Goal: Information Seeking & Learning: Learn about a topic

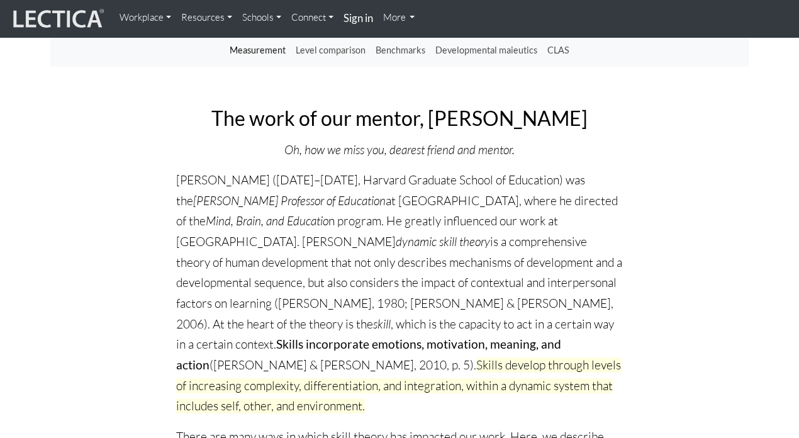
scroll to position [133, 0]
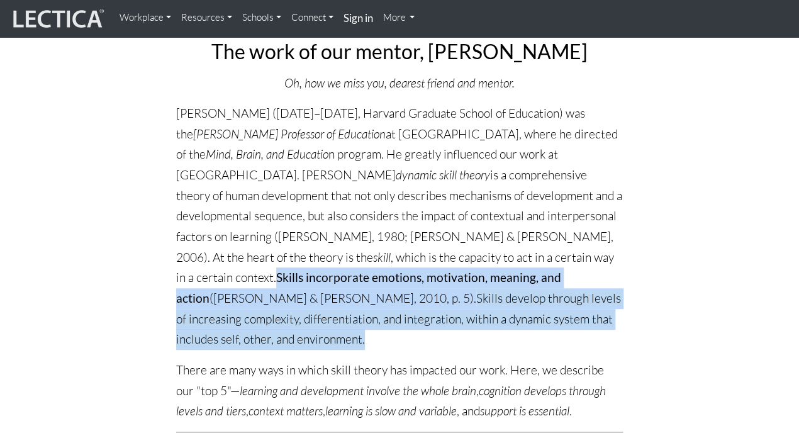
drag, startPoint x: 495, startPoint y: 259, endPoint x: 500, endPoint y: 325, distance: 66.9
click at [502, 327] on p "[PERSON_NAME] ([DATE]–[DATE], Harvard Graduate School of Education) was the [PE…" at bounding box center [399, 226] width 447 height 247
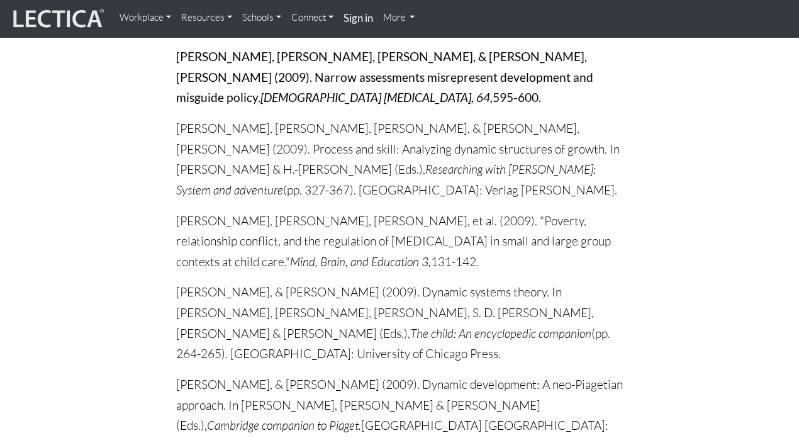
scroll to position [19463, 0]
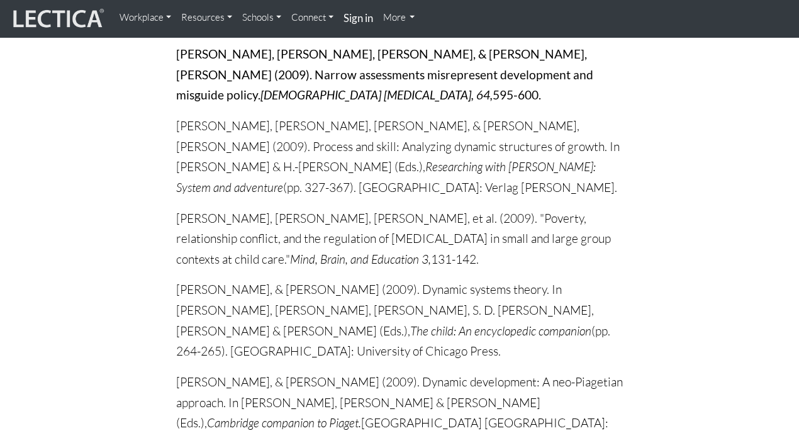
drag, startPoint x: 265, startPoint y: 386, endPoint x: 292, endPoint y: 388, distance: 27.1
copy p "Lectica"
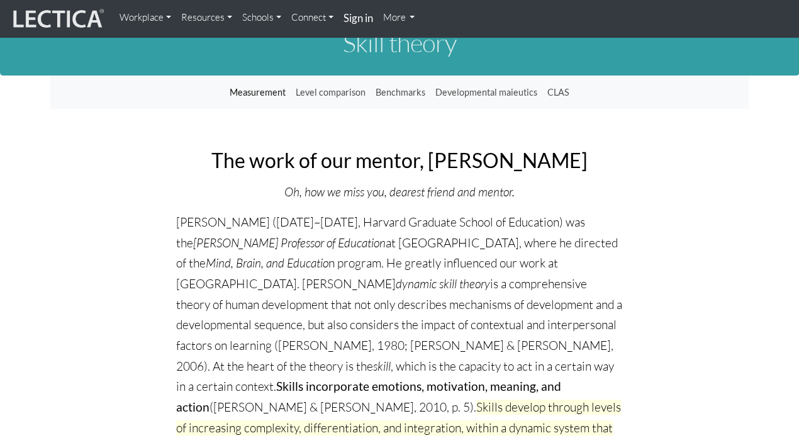
scroll to position [0, 0]
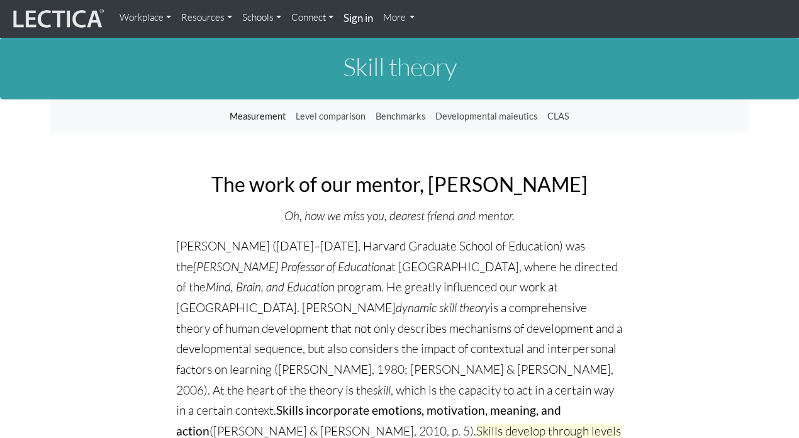
drag, startPoint x: 232, startPoint y: 230, endPoint x: 179, endPoint y: 234, distance: 53.0
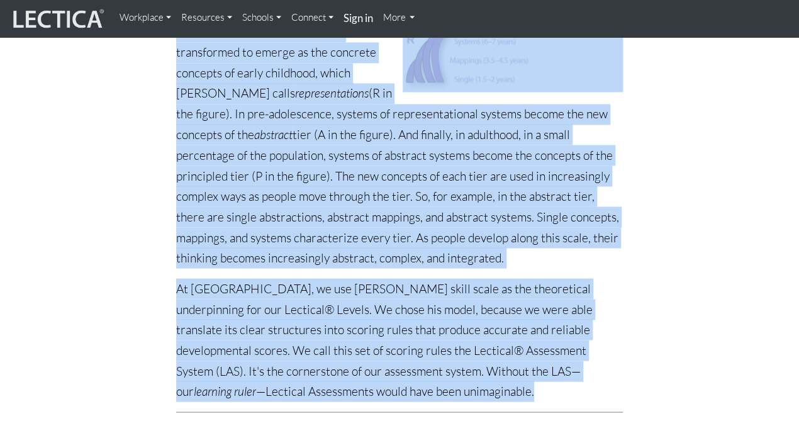
scroll to position [864, 0]
drag, startPoint x: 178, startPoint y: 248, endPoint x: 682, endPoint y: 383, distance: 522.6
copy div "Lo. Ipsumdo (0106–0283, Sitamet Consecte Adipis el Seddoeius) tem inc Utlabor E…"
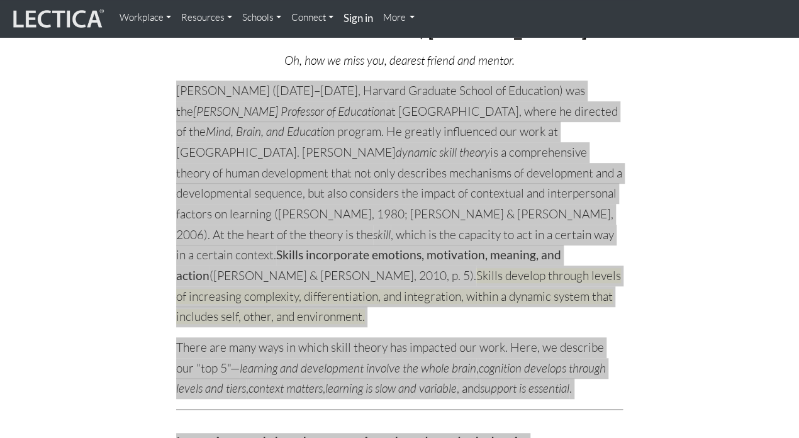
scroll to position [133, 0]
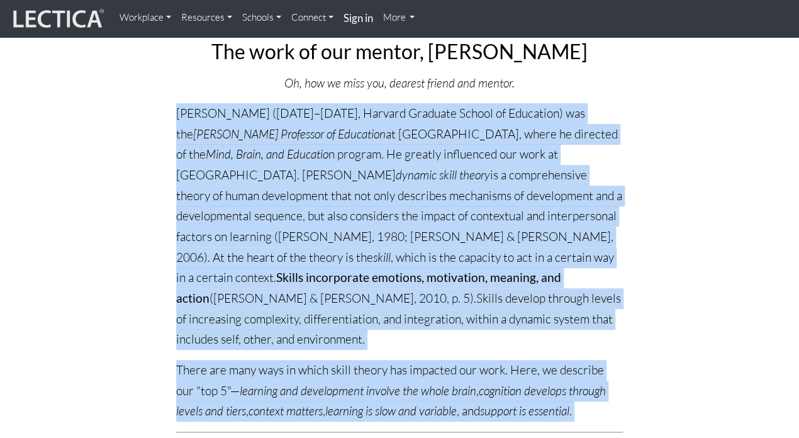
click at [412, 16] on link "More" at bounding box center [399, 17] width 42 height 25
click at [326, 15] on link "Connect" at bounding box center [312, 17] width 52 height 25
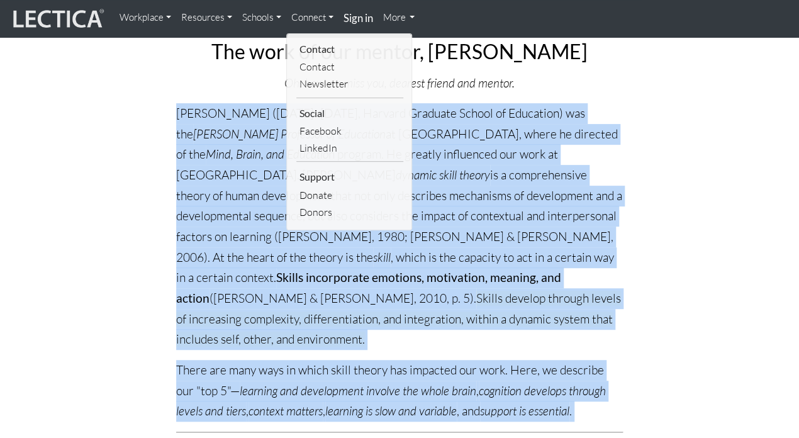
click at [278, 18] on link "Schools" at bounding box center [261, 17] width 49 height 25
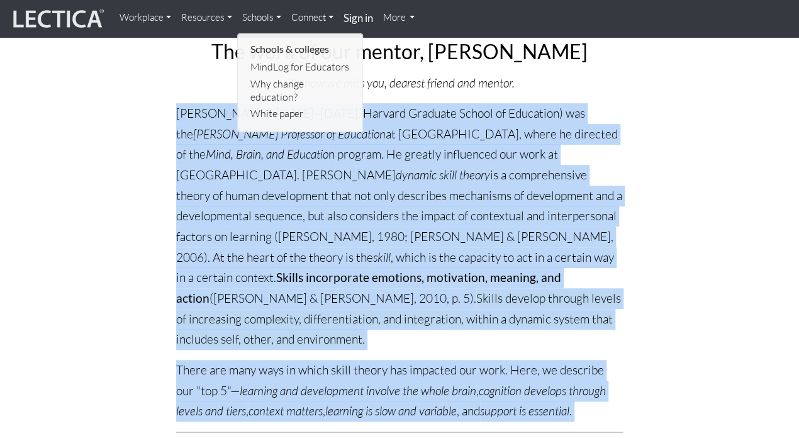
click at [170, 21] on link "Workplace" at bounding box center [146, 17] width 62 height 25
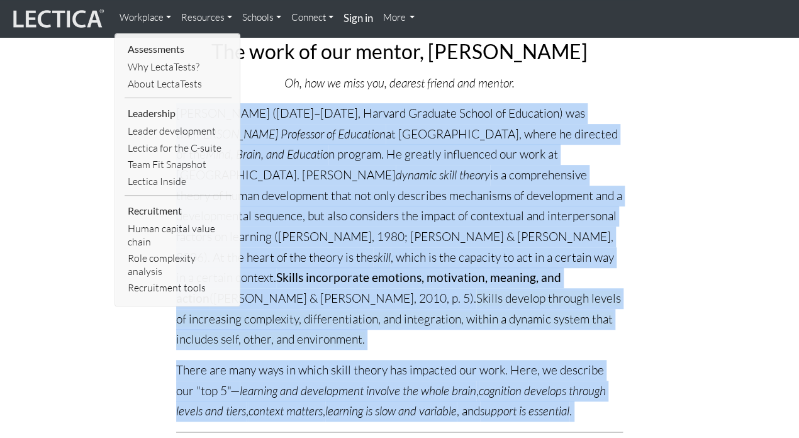
click at [225, 19] on link "Resources" at bounding box center [206, 17] width 61 height 25
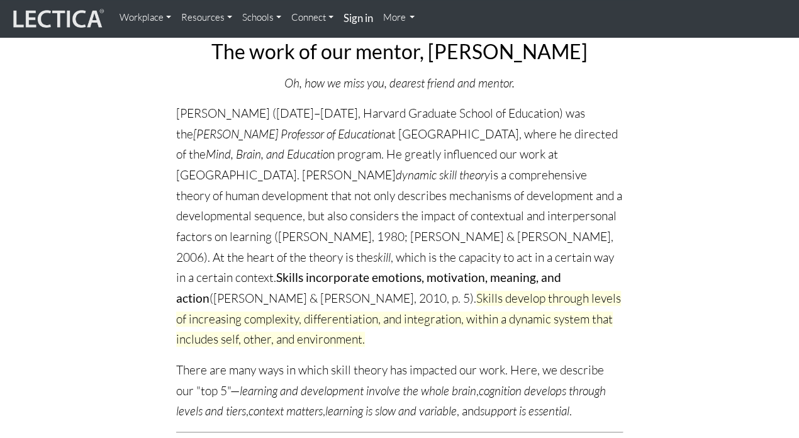
click at [218, 16] on link "Resources" at bounding box center [206, 17] width 61 height 25
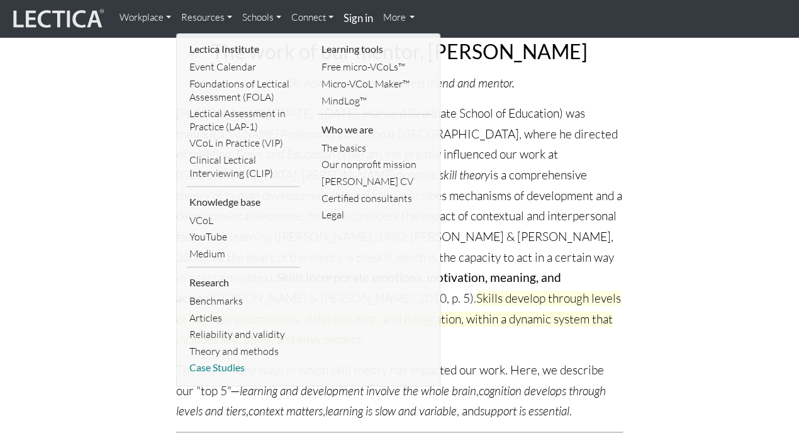
click at [221, 366] on link "Case Studies" at bounding box center [242, 367] width 113 height 17
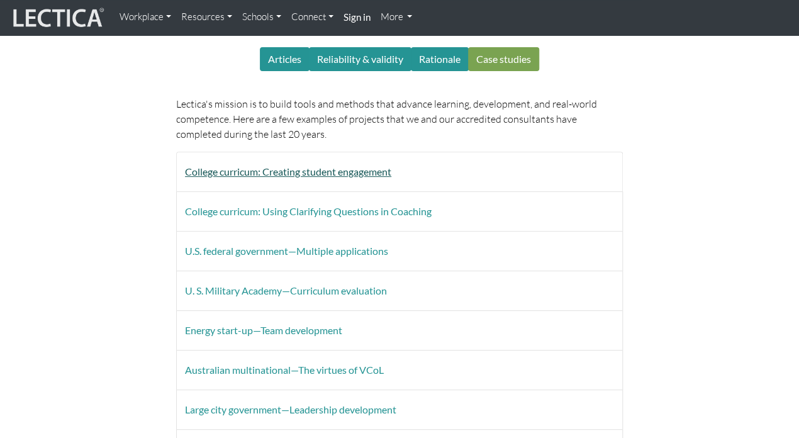
scroll to position [133, 0]
